Goal: Find specific fact: Find contact information

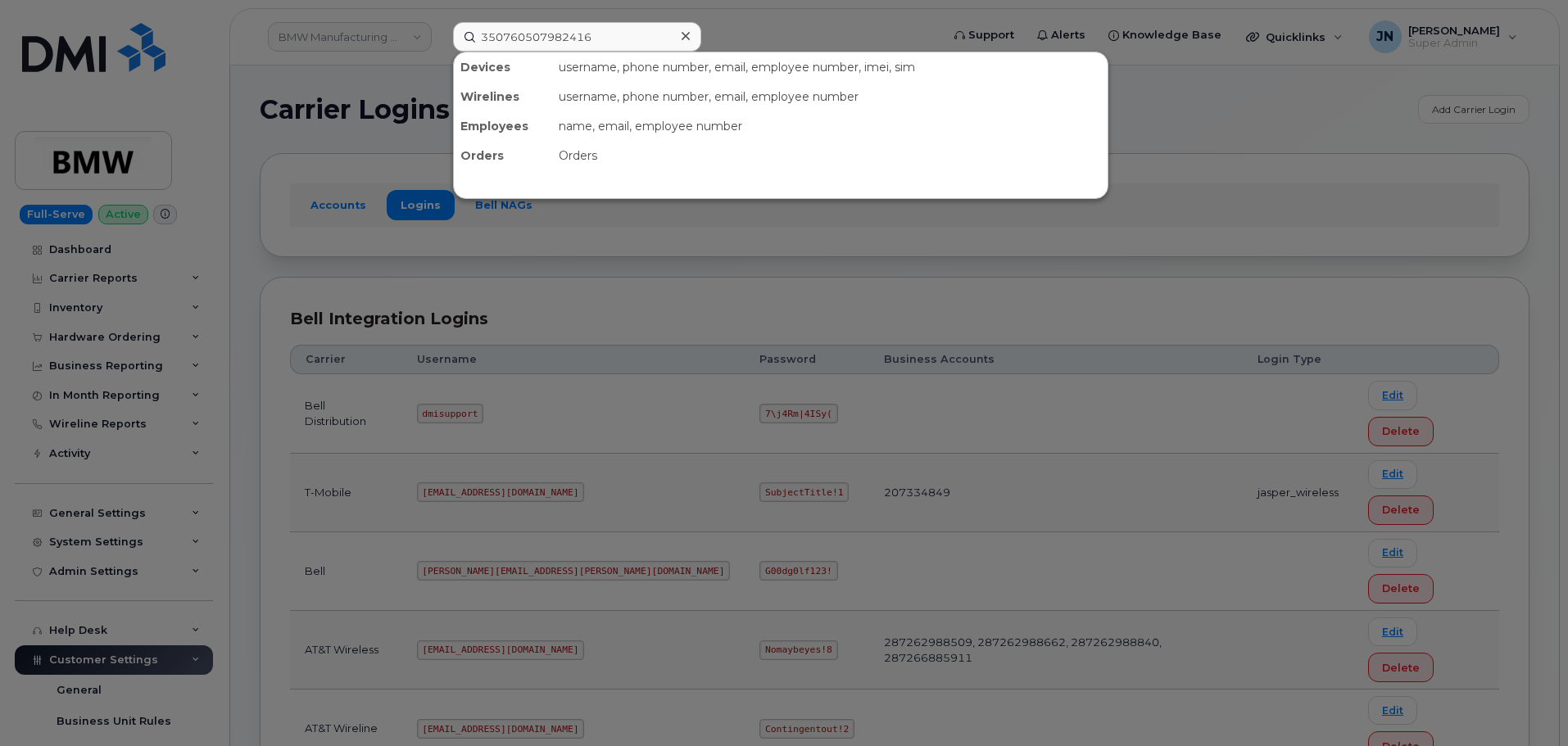
scroll to position [116, 0]
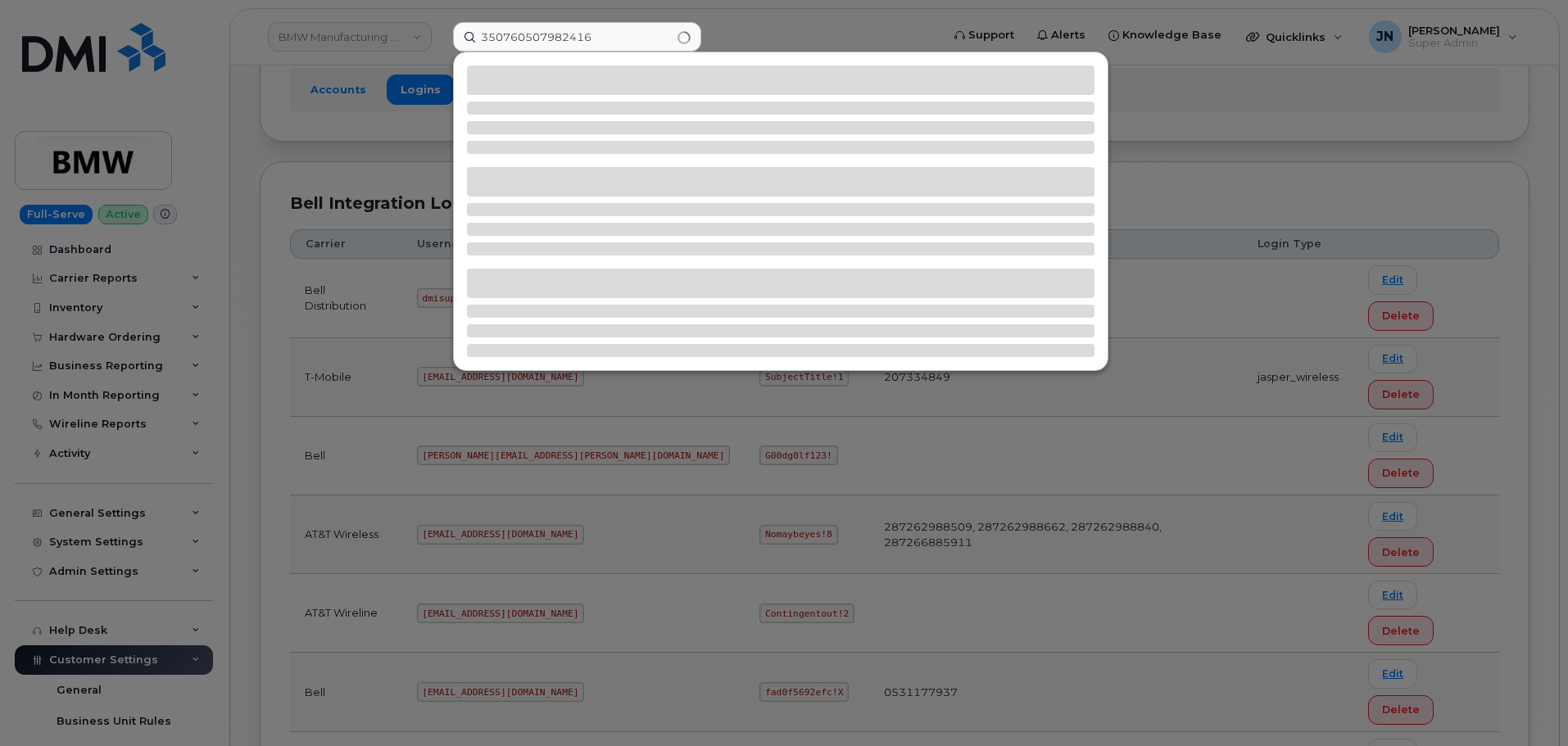
type input "350760507982416"
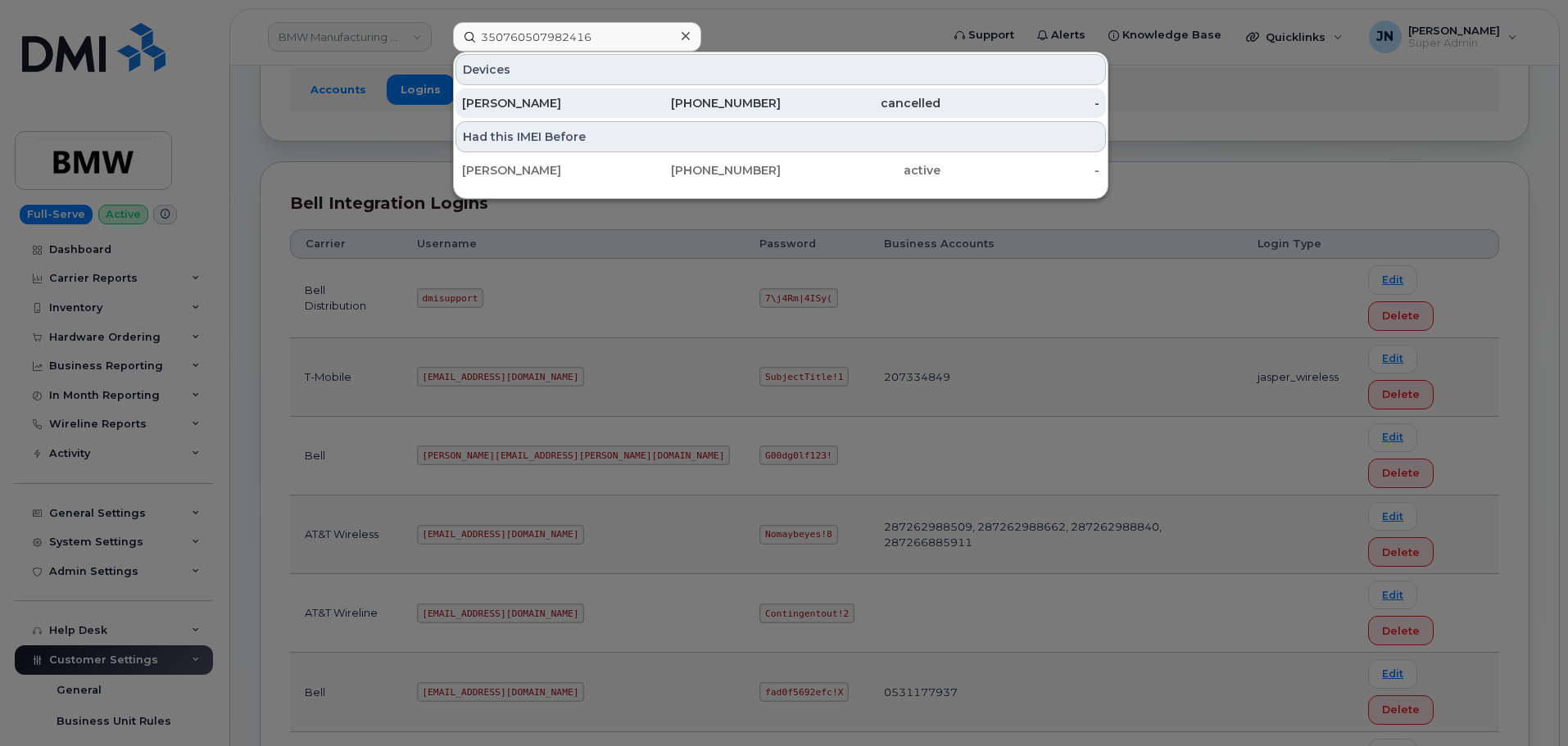
click at [822, 109] on div "cancelled" at bounding box center [860, 104] width 159 height 17
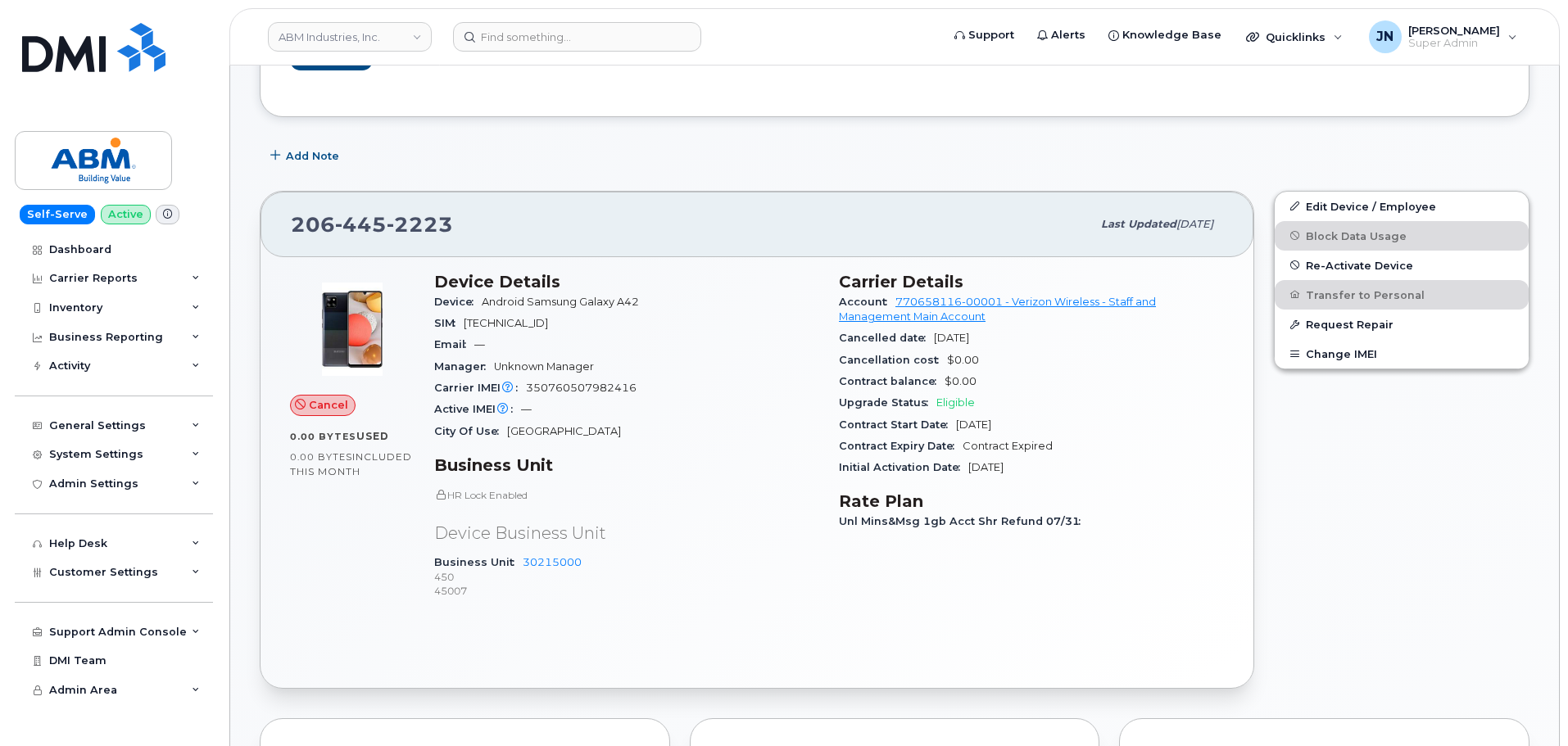
scroll to position [436, 0]
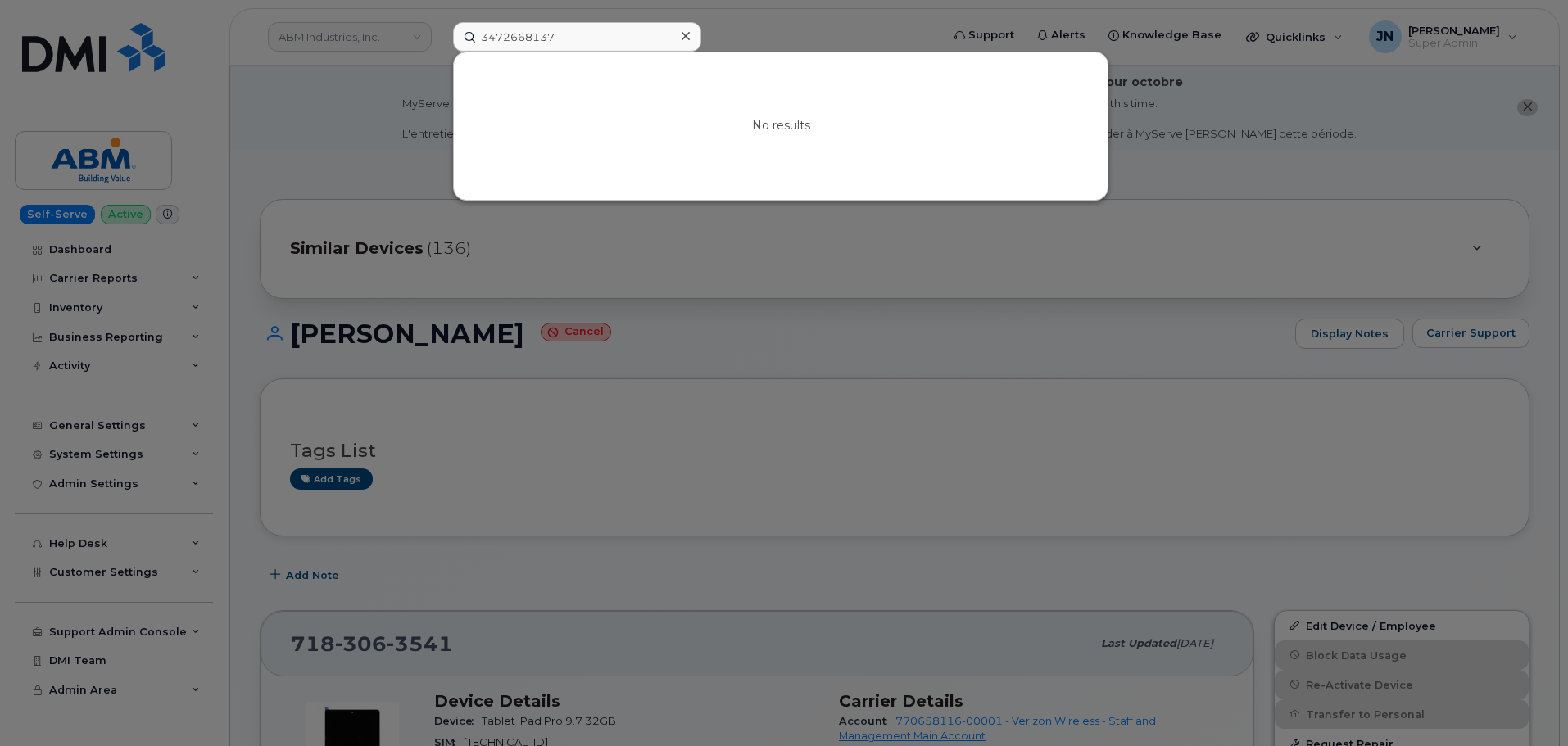
scroll to position [358, 0]
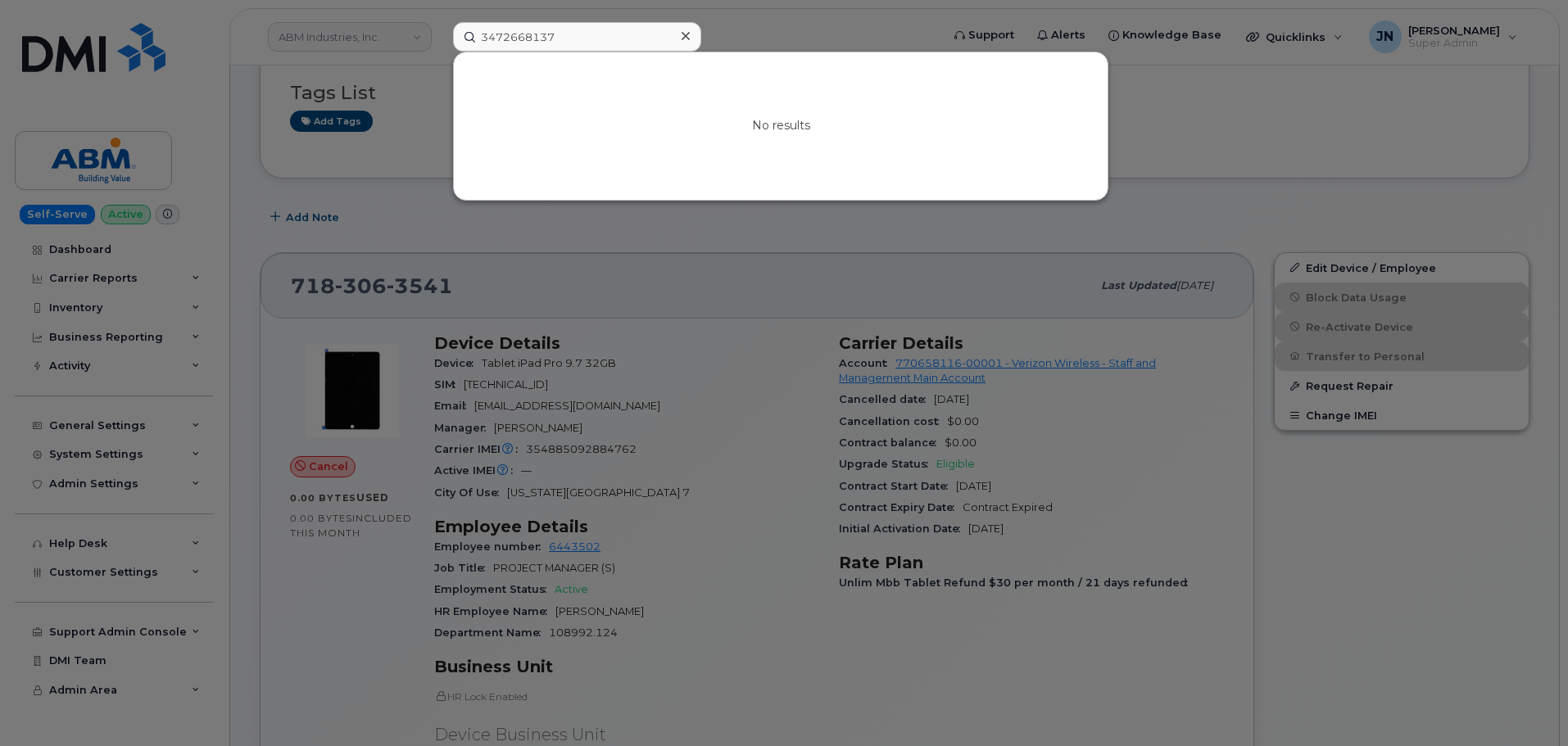
click at [591, 42] on input "3472668137" at bounding box center [577, 37] width 248 height 30
click at [592, 41] on input "3472668137" at bounding box center [577, 37] width 248 height 30
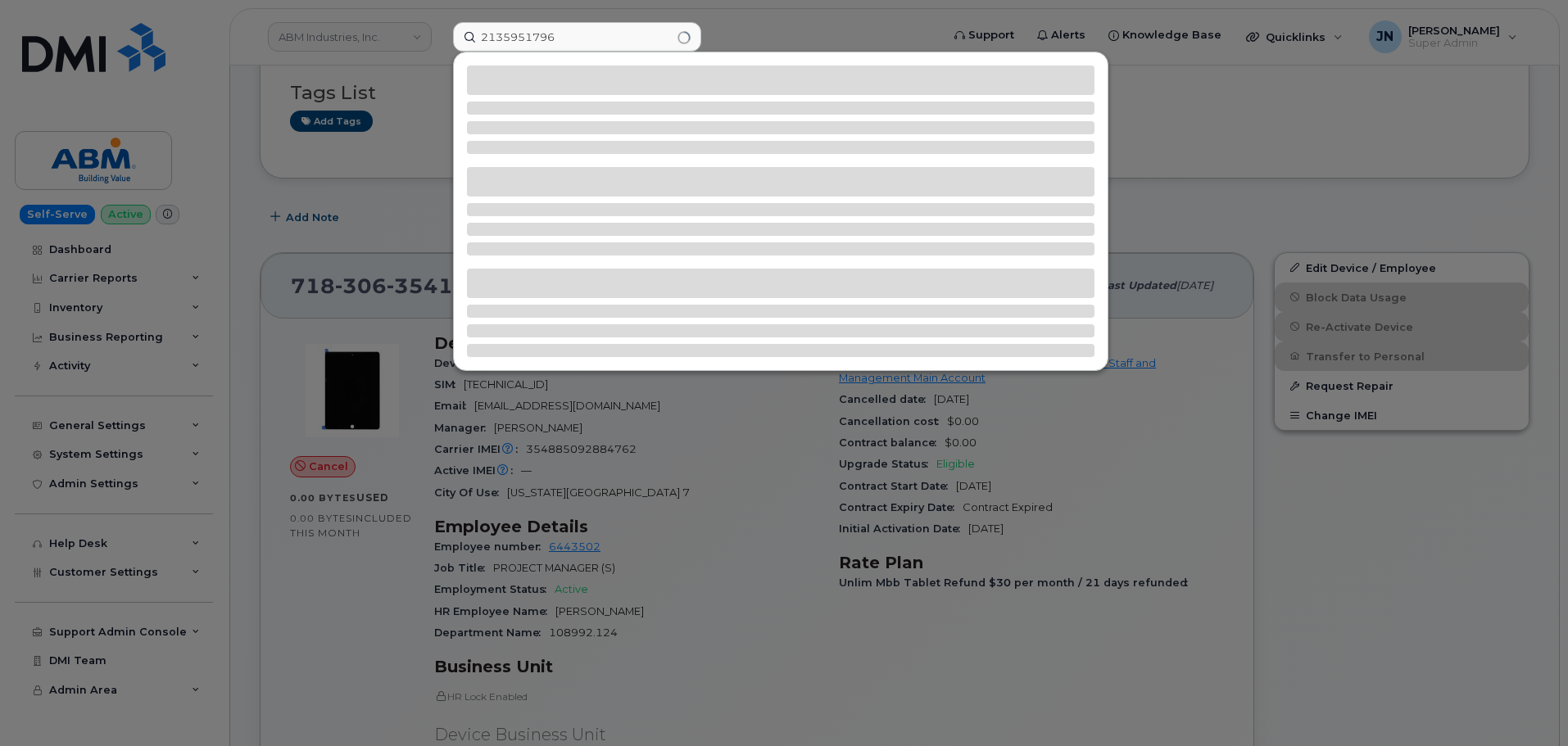
type input "2135951796"
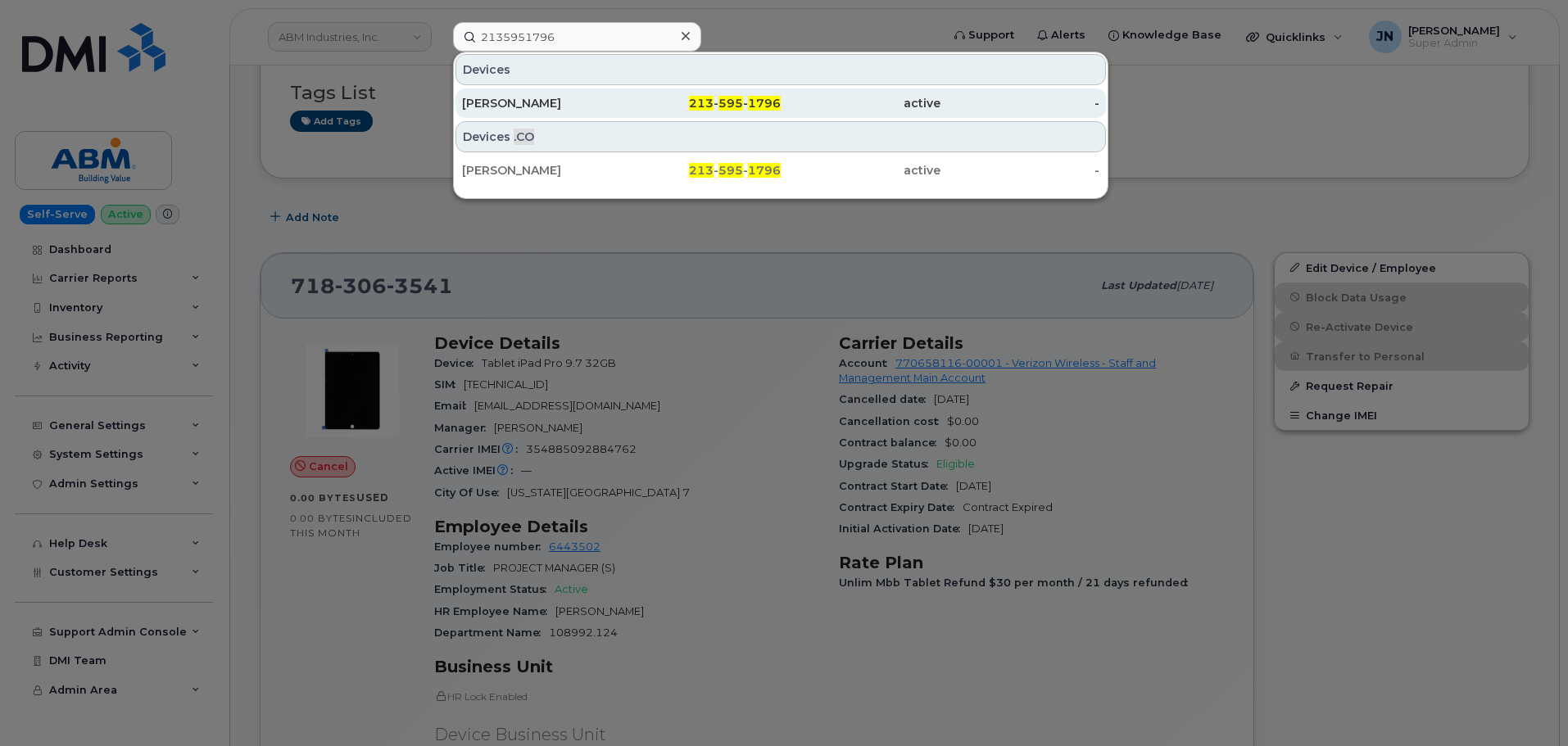
click at [763, 108] on span "1796" at bounding box center [764, 103] width 32 height 15
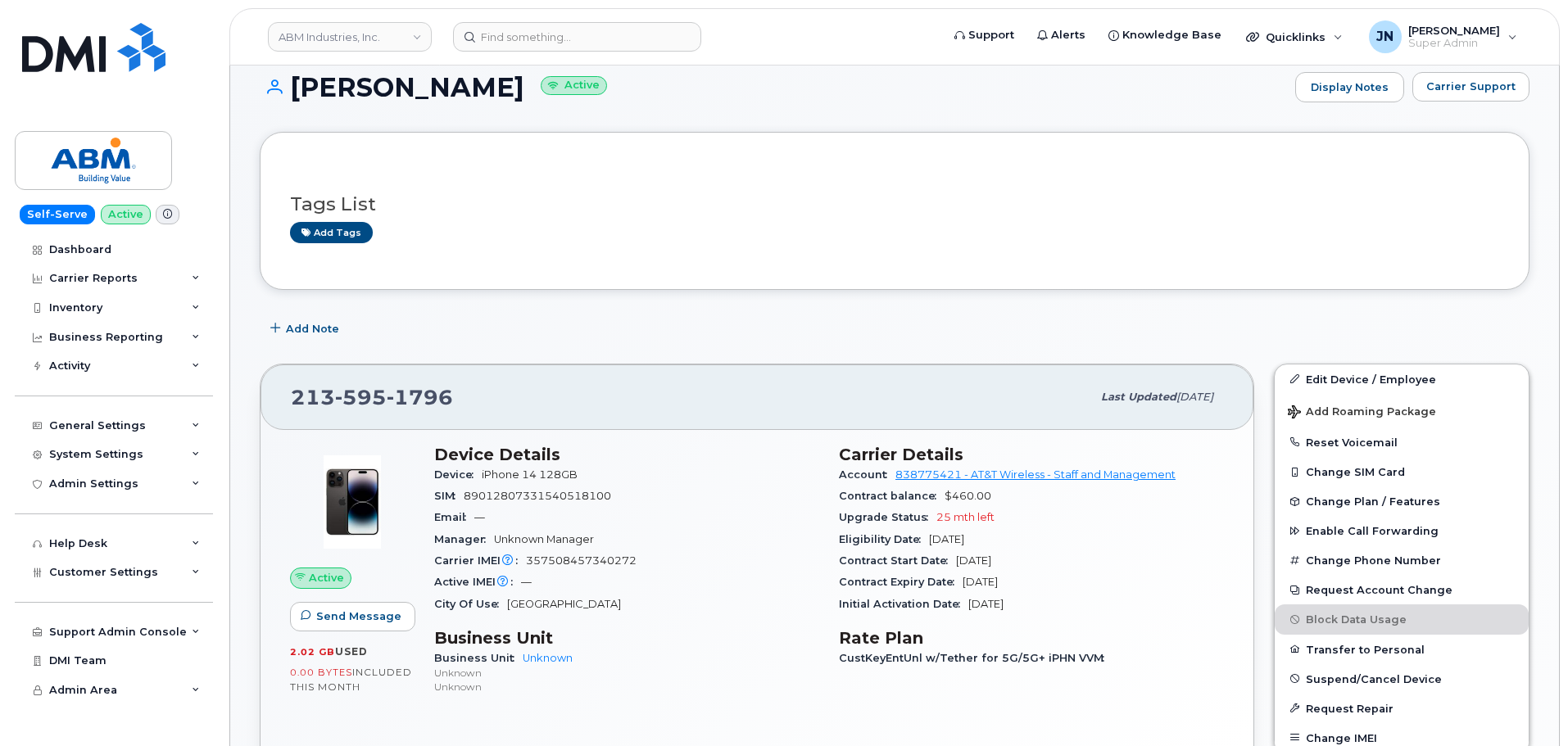
scroll to position [109, 0]
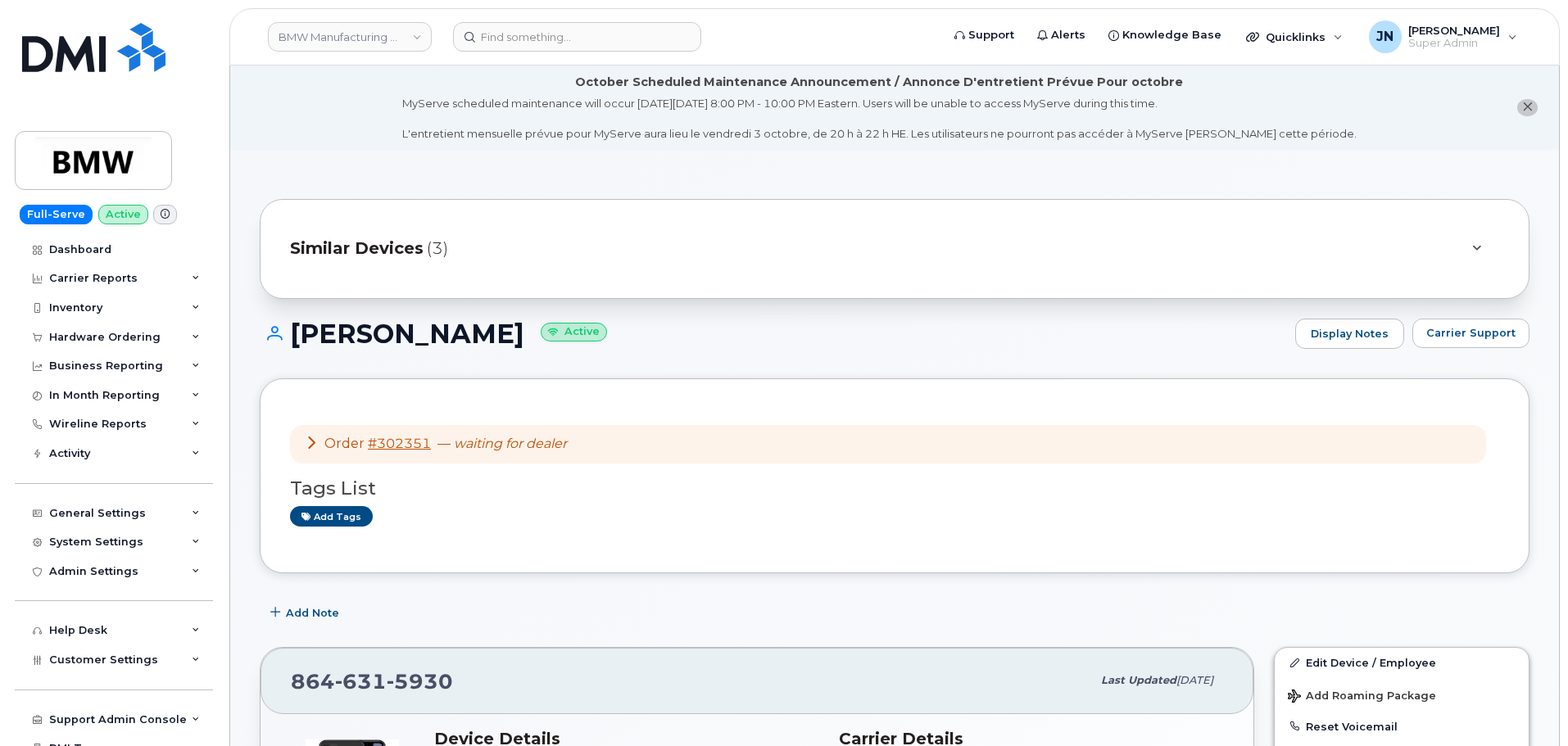
scroll to position [436, 0]
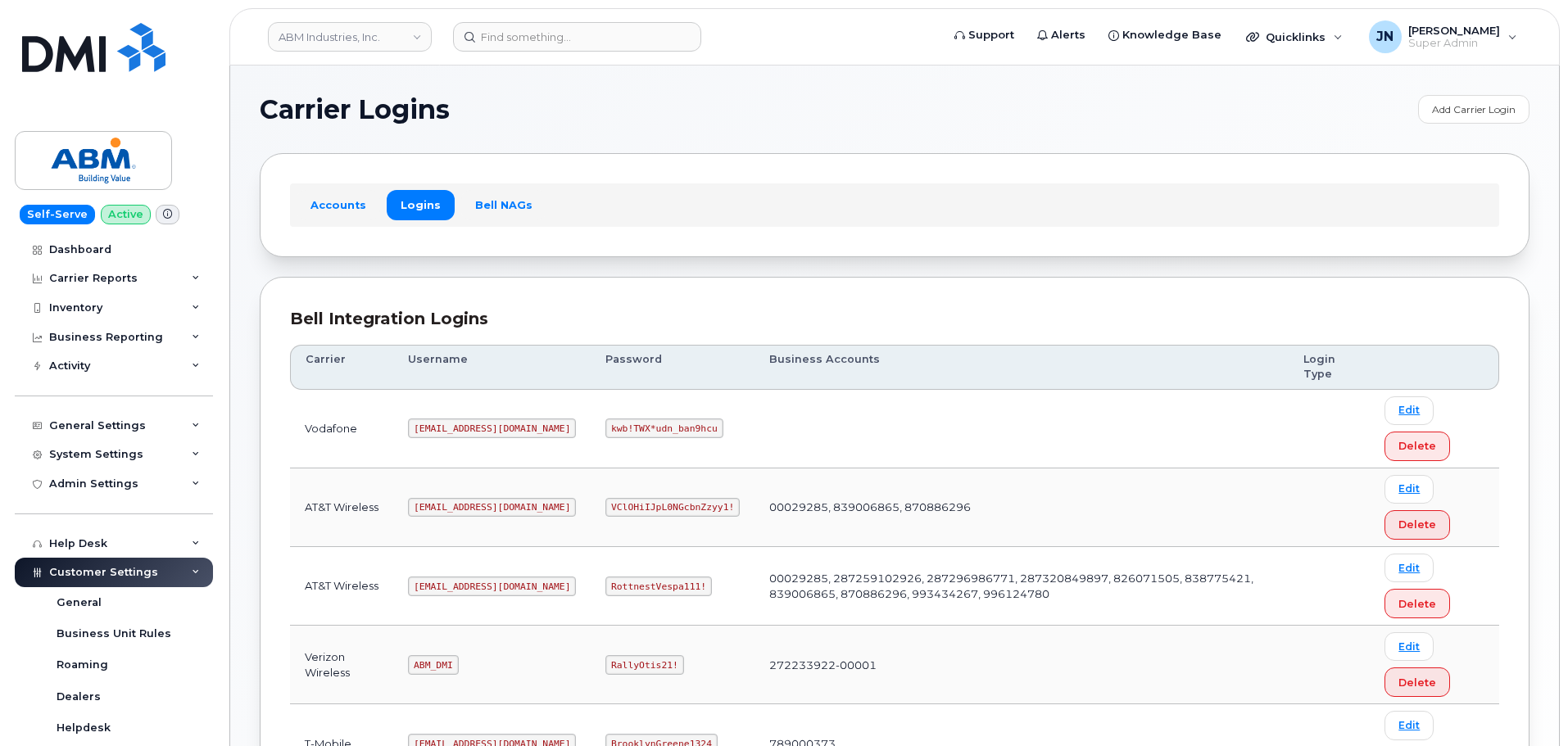
scroll to position [257, 0]
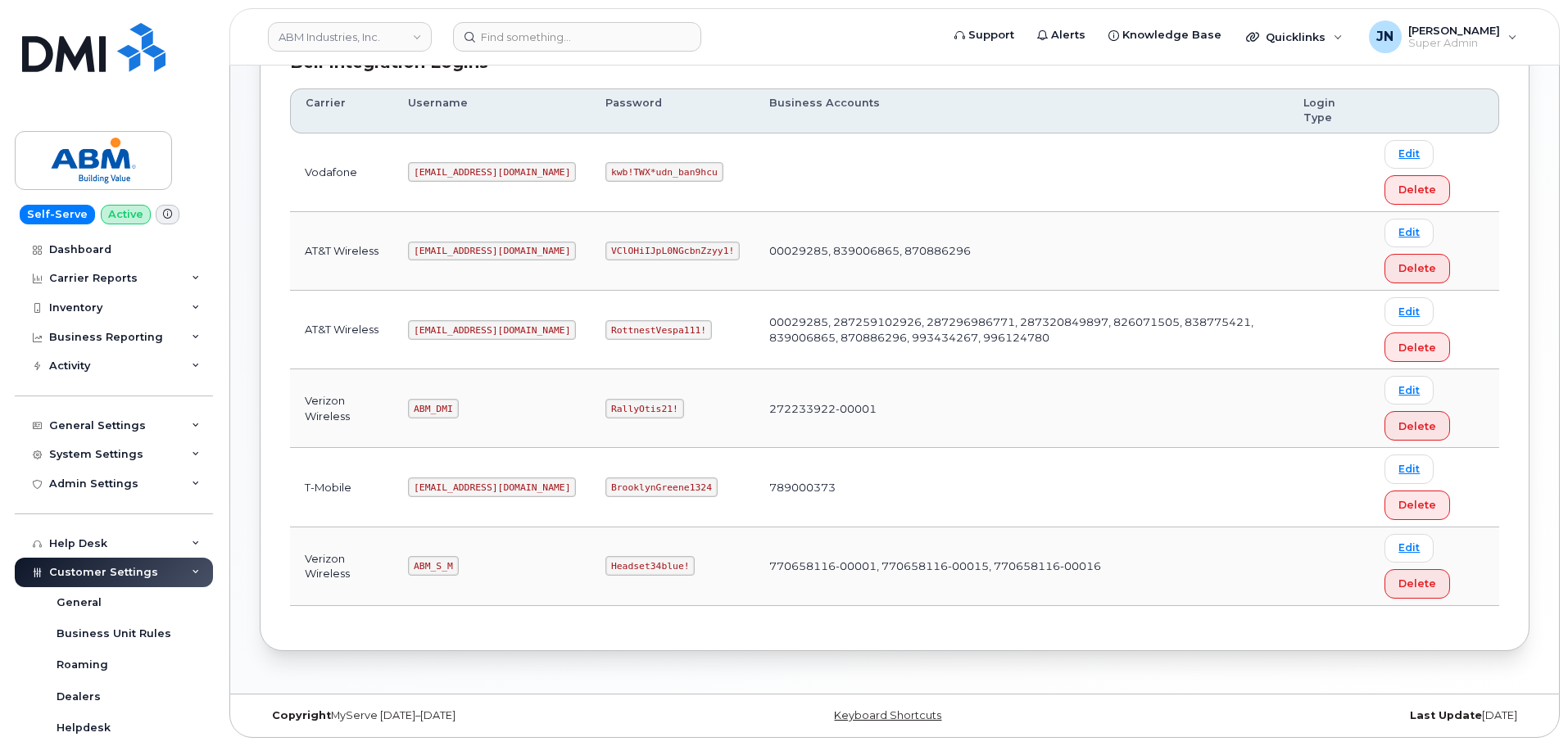
click at [447, 326] on code "[EMAIL_ADDRESS][DOMAIN_NAME]" at bounding box center [491, 330] width 168 height 19
click at [448, 325] on code "[EMAIL_ADDRESS][DOMAIN_NAME]" at bounding box center [491, 330] width 168 height 19
copy code "[EMAIL_ADDRESS][DOMAIN_NAME]"
click at [605, 326] on code "RottnestVespa111!" at bounding box center [658, 330] width 107 height 19
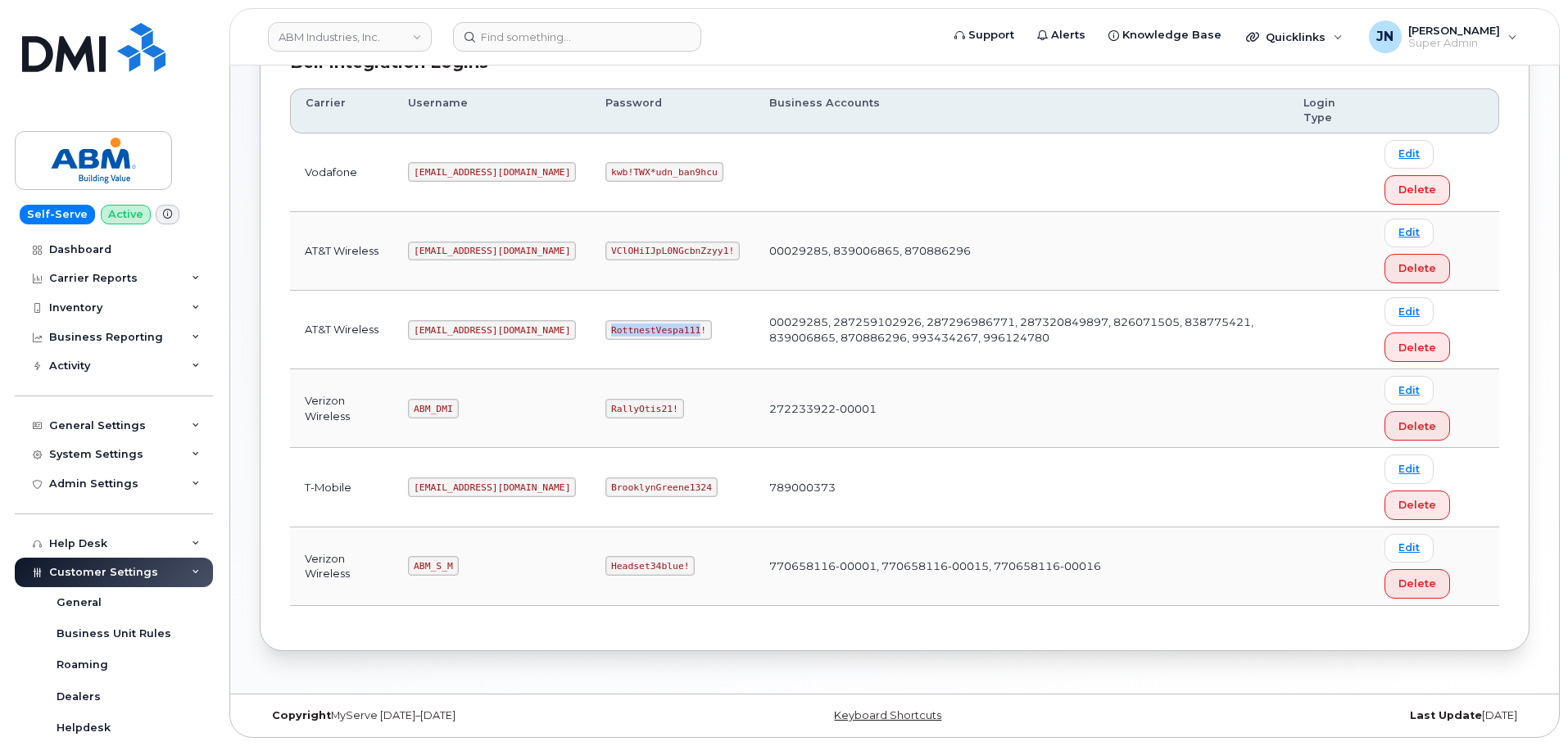
click at [605, 326] on code "RottnestVespa111!" at bounding box center [658, 330] width 107 height 19
copy code "RottnestVespa111!"
